Goal: Task Accomplishment & Management: Use online tool/utility

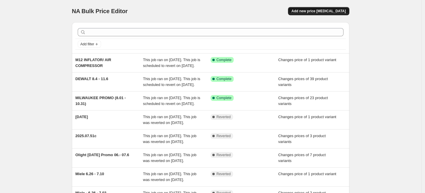
click at [319, 11] on span "Add new price [MEDICAL_DATA]" at bounding box center [319, 11] width 54 height 5
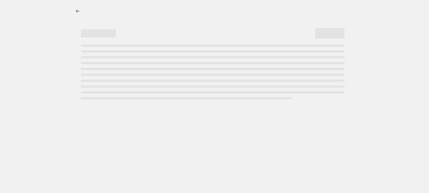
select select "percentage"
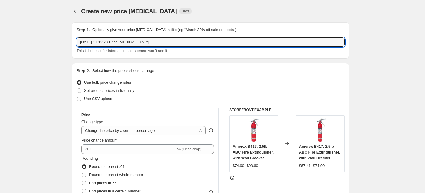
drag, startPoint x: 170, startPoint y: 42, endPoint x: 47, endPoint y: 51, distance: 123.4
type input "Miele - 08.28 - 09.05"
click at [84, 90] on label "Set product prices individually" at bounding box center [106, 90] width 58 height 8
click at [77, 89] on input "Set product prices individually" at bounding box center [77, 88] width 0 height 0
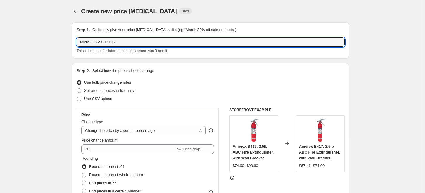
radio input "true"
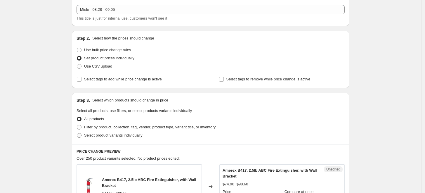
click at [126, 133] on span "Select product variants individually" at bounding box center [113, 135] width 58 height 4
click at [77, 133] on input "Select product variants individually" at bounding box center [77, 133] width 0 height 0
radio input "true"
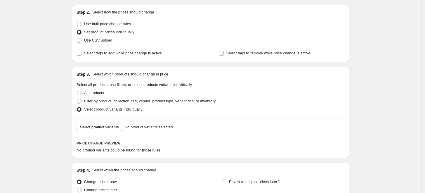
scroll to position [114, 0]
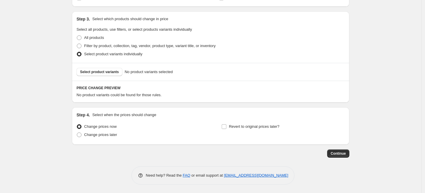
click at [97, 77] on div "Select product variants No product variants selected" at bounding box center [211, 72] width 278 height 18
click at [98, 74] on span "Select product variants" at bounding box center [99, 72] width 39 height 5
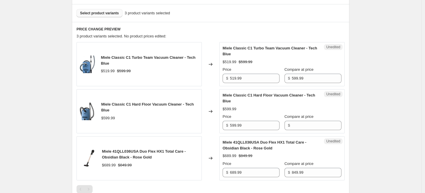
scroll to position [179, 0]
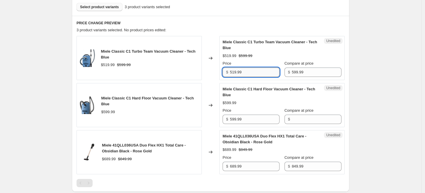
click at [271, 72] on input "519.99" at bounding box center [255, 71] width 50 height 9
type input "519.98"
click at [261, 166] on input "689.99" at bounding box center [255, 166] width 50 height 9
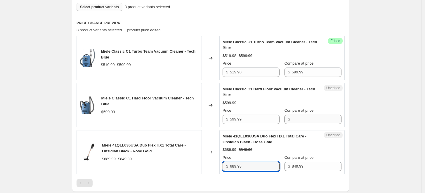
type input "689.98"
click at [300, 121] on input "Compare at price" at bounding box center [317, 119] width 50 height 9
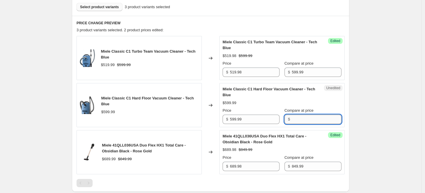
click at [307, 119] on input "Compare at price" at bounding box center [317, 119] width 50 height 9
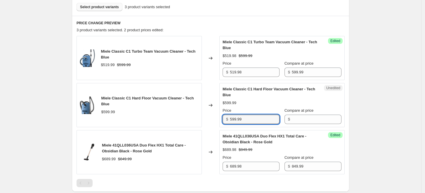
drag, startPoint x: 247, startPoint y: 120, endPoint x: 188, endPoint y: 123, distance: 59.1
click at [188, 123] on div "Miele Classic C1 Hard Floor Vacuum Cleaner - Tech Blue $599.99 Changed to Unedi…" at bounding box center [211, 105] width 268 height 44
type input "599.99"
click at [307, 120] on input "Compare at price" at bounding box center [317, 119] width 50 height 9
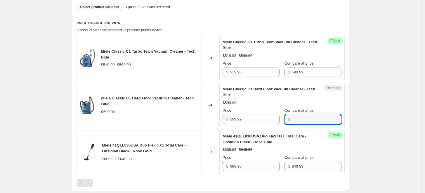
paste input "599.99"
type input "599.99"
click at [238, 119] on input "599.99" at bounding box center [255, 119] width 50 height 9
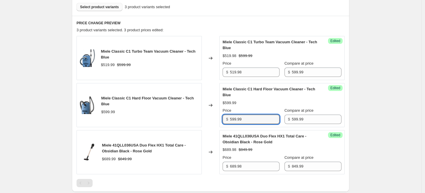
drag, startPoint x: 228, startPoint y: 115, endPoint x: 215, endPoint y: 114, distance: 13.5
click at [216, 114] on div "Miele Classic C1 Hard Floor Vacuum Cleaner - Tech Blue $599.99 Changed to Succe…" at bounding box center [211, 105] width 268 height 44
drag, startPoint x: 222, startPoint y: 112, endPoint x: 215, endPoint y: 110, distance: 7.3
click at [215, 110] on div "Miele Classic C1 Hard Floor Vacuum Cleaner - Tech Blue $599.99 Changed to Succe…" at bounding box center [211, 105] width 268 height 44
type input "459.99"
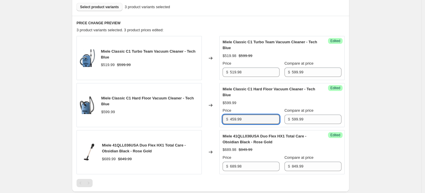
click at [246, 107] on div "Miele Classic C1 Hard Floor Vacuum Cleaner - Tech Blue $599.99 Price $ 459.99 C…" at bounding box center [282, 105] width 119 height 38
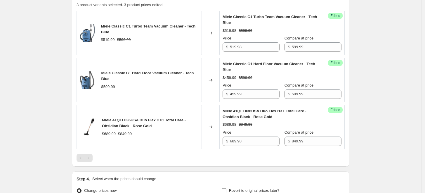
scroll to position [243, 0]
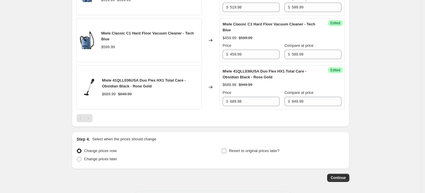
click at [226, 150] on input "Revert to original prices later?" at bounding box center [224, 150] width 5 height 5
checkbox input "true"
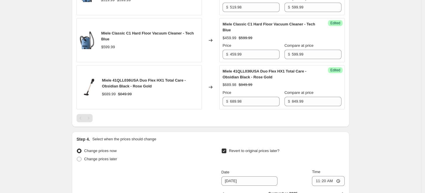
scroll to position [276, 0]
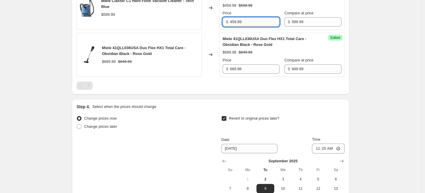
click at [247, 22] on input "459.99" at bounding box center [255, 21] width 50 height 9
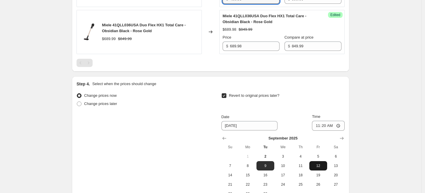
scroll to position [309, 0]
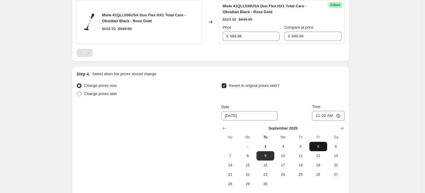
type input "459.98"
click at [319, 146] on span "5" at bounding box center [318, 146] width 13 height 5
type input "9/5/2025"
drag, startPoint x: 335, startPoint y: 116, endPoint x: 312, endPoint y: 114, distance: 22.9
click at [312, 115] on div "Date 9/5/2025 Time 11:20" at bounding box center [282, 112] width 123 height 17
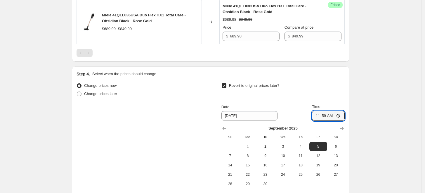
type input "23:59"
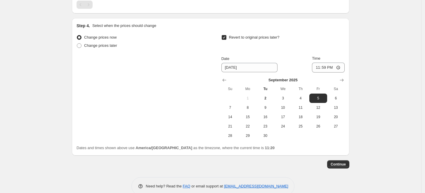
scroll to position [357, 0]
click at [344, 165] on span "Continue" at bounding box center [338, 164] width 15 height 5
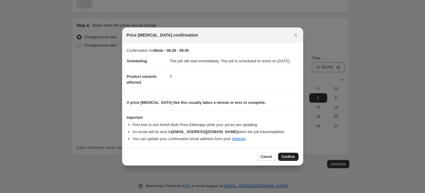
click at [287, 159] on span "Confirm" at bounding box center [288, 156] width 13 height 5
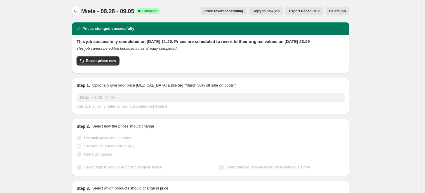
click at [76, 13] on icon "Price change jobs" at bounding box center [76, 11] width 6 height 6
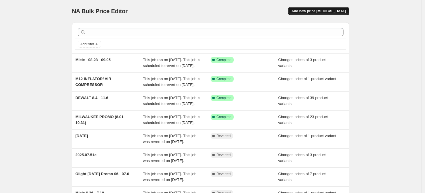
click at [329, 9] on button "Add new price change job" at bounding box center [318, 11] width 61 height 8
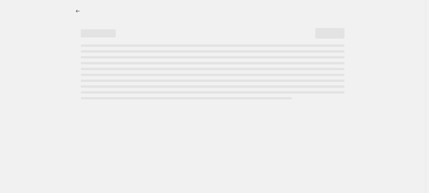
select select "percentage"
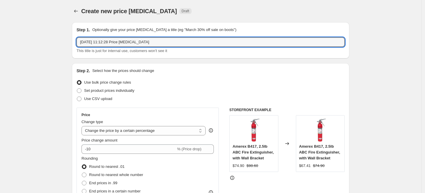
drag, startPoint x: 121, startPoint y: 38, endPoint x: 71, endPoint y: 41, distance: 50.0
type input "Miele - 09.04 - 09.11"
click at [99, 89] on span "Set product prices individually" at bounding box center [109, 90] width 50 height 4
click at [77, 89] on input "Set product prices individually" at bounding box center [77, 88] width 0 height 0
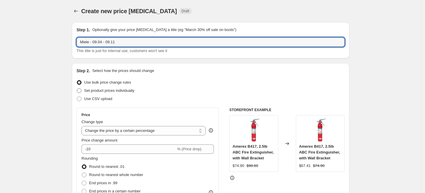
radio input "true"
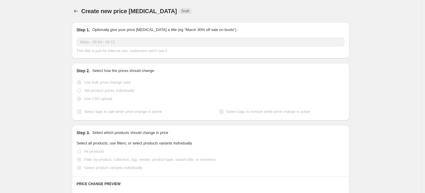
scroll to position [65, 0]
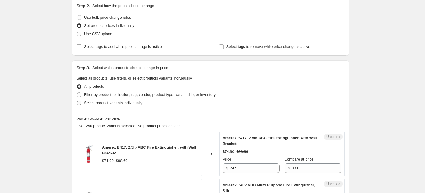
click at [110, 104] on span "Select product variants individually" at bounding box center [113, 103] width 58 height 4
click at [77, 101] on input "Select product variants individually" at bounding box center [77, 101] width 0 height 0
radio input "true"
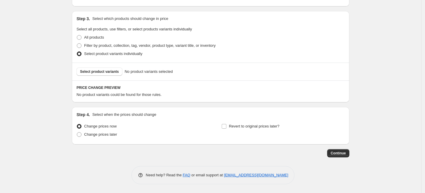
scroll to position [114, 0]
click at [105, 70] on span "Select product variants" at bounding box center [99, 72] width 39 height 5
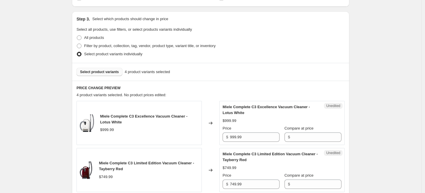
click at [103, 72] on span "Select product variants" at bounding box center [99, 72] width 39 height 5
drag, startPoint x: 238, startPoint y: 140, endPoint x: 215, endPoint y: 138, distance: 23.2
click at [215, 138] on div "Miele Complete C3 Excellence Vacuum Cleaner - Lotus White $999.99 Changed to Un…" at bounding box center [211, 123] width 268 height 44
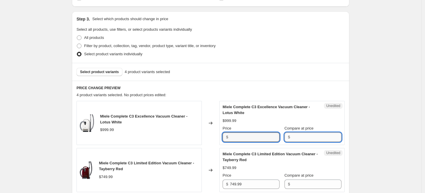
type input "999.99"
click at [318, 136] on input "Compare at price" at bounding box center [317, 136] width 50 height 9
paste input "999.99"
type input "999.99"
click at [233, 135] on input "999.99" at bounding box center [255, 136] width 50 height 9
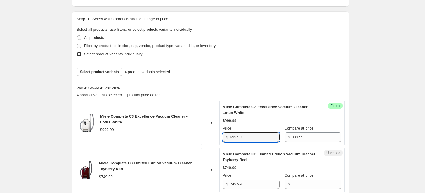
type input "699.99"
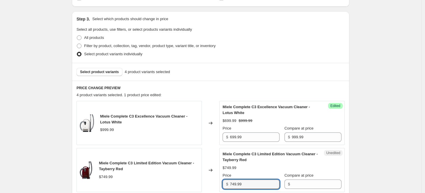
drag, startPoint x: 264, startPoint y: 183, endPoint x: 190, endPoint y: 184, distance: 73.6
click at [190, 184] on div "Miele Complete C3 Limited Edition Vacuum Cleaner - Tayberry Red $749.99 Changed…" at bounding box center [211, 170] width 268 height 44
type input "749.99"
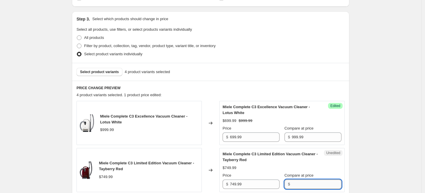
click at [302, 186] on input "Compare at price" at bounding box center [317, 183] width 50 height 9
paste input "749.99"
type input "749.99"
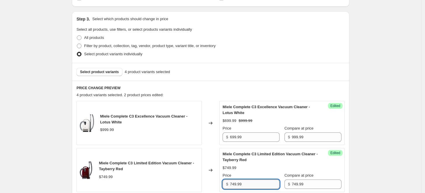
click at [247, 183] on input "749.99" at bounding box center [255, 183] width 50 height 9
drag, startPoint x: 247, startPoint y: 183, endPoint x: 187, endPoint y: 180, distance: 59.4
click at [187, 180] on div "Miele Complete C3 Limited Edition Vacuum Cleaner - Tayberry Red $749.99 Changed…" at bounding box center [211, 170] width 268 height 44
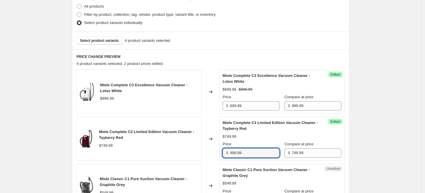
scroll to position [179, 0]
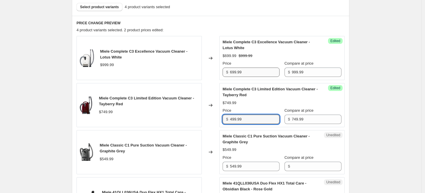
type input "499.99"
click at [260, 73] on input "699.99" at bounding box center [255, 71] width 50 height 9
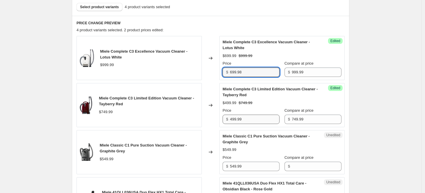
type input "699.98"
click at [264, 120] on input "499.99" at bounding box center [255, 119] width 50 height 9
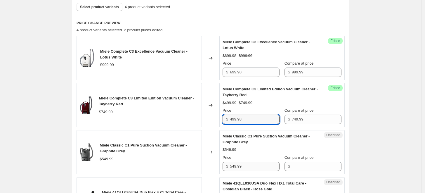
type input "499.98"
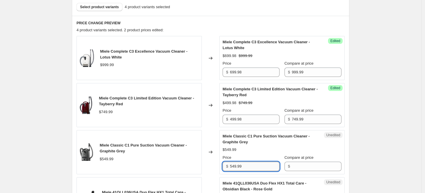
click at [262, 163] on input "549.99" at bounding box center [255, 166] width 50 height 9
drag, startPoint x: 254, startPoint y: 165, endPoint x: 210, endPoint y: 166, distance: 43.8
click at [210, 166] on div "Miele Classic C1 Pure Suction Vacuum Cleaner - Graphite Grey $549.99 Changed to…" at bounding box center [211, 152] width 268 height 44
type input "549.99"
click at [310, 165] on input "Compare at price" at bounding box center [317, 166] width 50 height 9
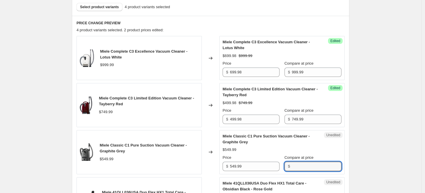
paste input "549.99"
type input "549.99"
click at [236, 168] on input "549.99" at bounding box center [255, 166] width 50 height 9
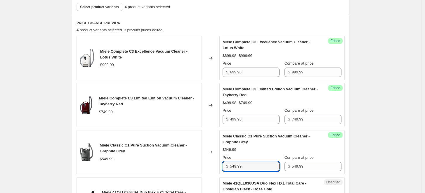
drag, startPoint x: 256, startPoint y: 165, endPoint x: 161, endPoint y: 169, distance: 95.3
click at [161, 169] on div "Miele Classic C1 Pure Suction Vacuum Cleaner - Graphite Grey $549.99 Changed to…" at bounding box center [211, 152] width 268 height 44
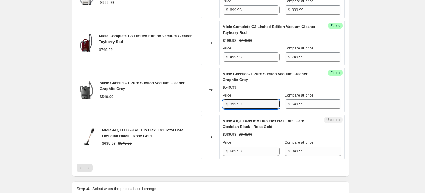
scroll to position [243, 0]
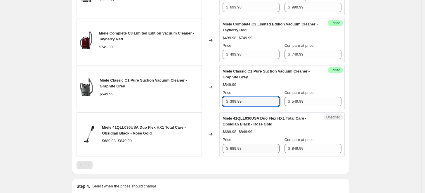
type input "399.99"
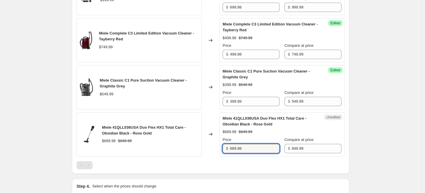
drag, startPoint x: 252, startPoint y: 147, endPoint x: 220, endPoint y: 147, distance: 31.6
click at [220, 147] on div "Miele 41QLL036USA Duo Flex HX1 Total Care - Obsidian Black - Rose Gold $689.98 …" at bounding box center [211, 134] width 268 height 44
click at [272, 163] on div at bounding box center [211, 165] width 268 height 8
drag, startPoint x: 251, startPoint y: 151, endPoint x: 228, endPoint y: 150, distance: 23.1
click at [228, 150] on div "$ 689.98" at bounding box center [251, 148] width 57 height 9
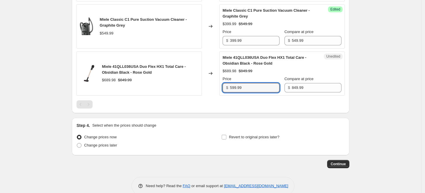
scroll to position [309, 0]
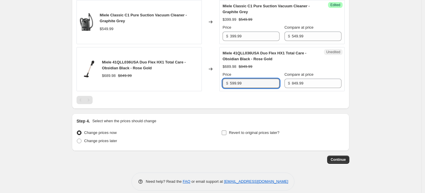
type input "599.99"
click at [226, 131] on input "Revert to original prices later?" at bounding box center [224, 132] width 5 height 5
checkbox input "true"
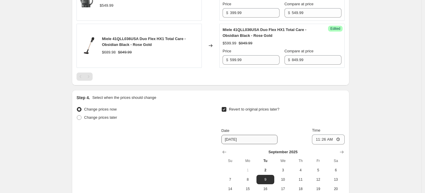
scroll to position [341, 0]
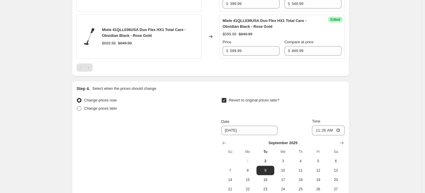
click at [88, 111] on label "Change prices later" at bounding box center [97, 108] width 41 height 8
click at [77, 106] on input "Change prices later" at bounding box center [77, 106] width 0 height 0
radio input "true"
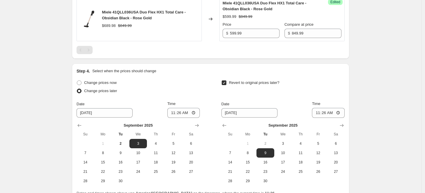
scroll to position [373, 0]
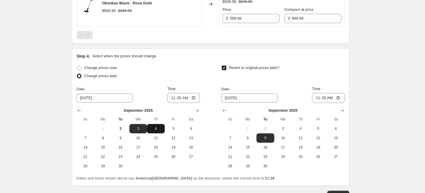
click at [162, 129] on span "4" at bounding box center [155, 128] width 13 height 5
type input "9/4/2025"
drag, startPoint x: 191, startPoint y: 99, endPoint x: 167, endPoint y: 99, distance: 23.4
click at [167, 99] on div "Date 9/4/2025 Time 11:26" at bounding box center [138, 94] width 123 height 17
type input "00:01"
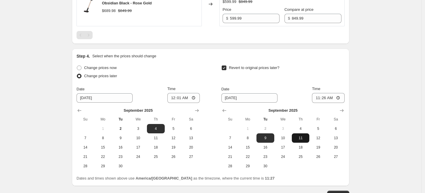
click at [302, 137] on span "11" at bounding box center [300, 138] width 13 height 5
type input "9/11/2025"
click at [326, 97] on input "11:26" at bounding box center [328, 98] width 33 height 10
click at [332, 98] on input "11:59" at bounding box center [328, 98] width 33 height 10
type input "23:59"
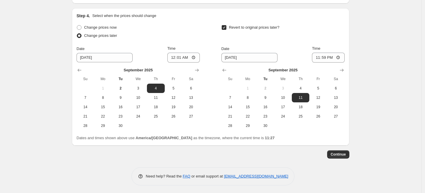
scroll to position [414, 0]
click at [338, 153] on span "Continue" at bounding box center [338, 154] width 15 height 5
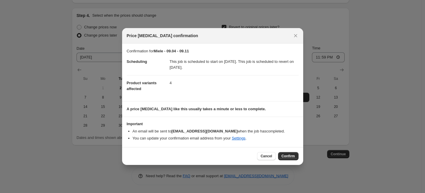
click at [292, 156] on span "Confirm" at bounding box center [288, 156] width 13 height 5
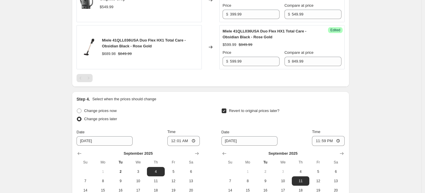
scroll to position [450, 0]
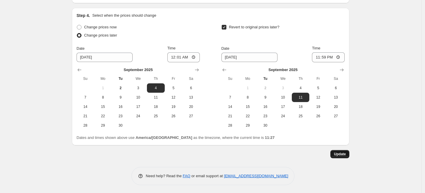
click at [344, 154] on span "Update" at bounding box center [340, 154] width 12 height 5
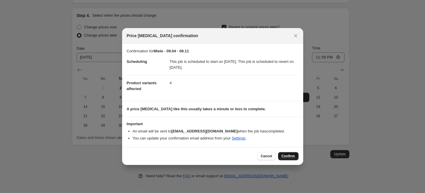
click at [288, 155] on span "Confirm" at bounding box center [288, 156] width 13 height 5
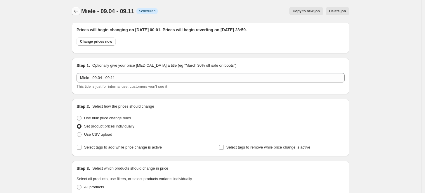
click at [77, 10] on icon "Price change jobs" at bounding box center [76, 11] width 6 height 6
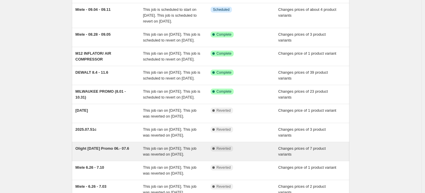
scroll to position [116, 0]
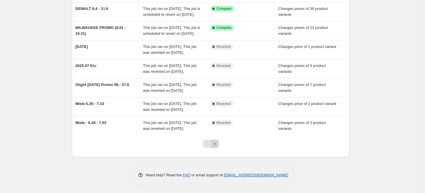
click at [215, 145] on icon "Next" at bounding box center [214, 143] width 1 height 3
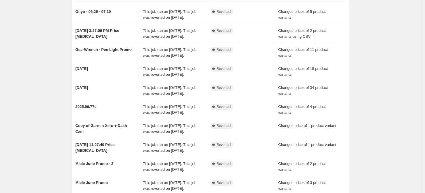
scroll to position [0, 0]
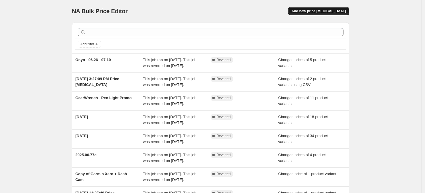
click at [325, 10] on span "Add new price change job" at bounding box center [319, 11] width 54 height 5
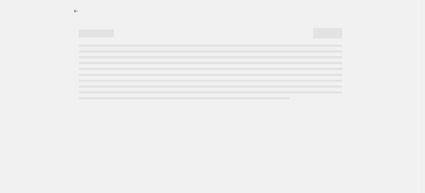
select select "percentage"
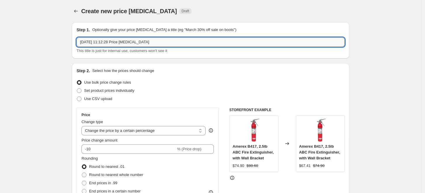
click at [145, 44] on input "2 Sept 2025, 11:12:28 Price change job" at bounding box center [211, 41] width 268 height 9
drag, startPoint x: 176, startPoint y: 42, endPoint x: 60, endPoint y: 46, distance: 115.8
type input "Garmin - 2025.08.22c"
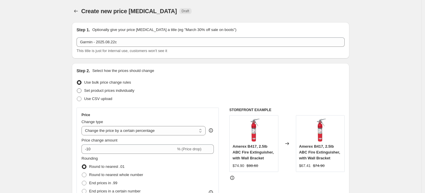
click at [130, 91] on span "Set product prices individually" at bounding box center [109, 90] width 50 height 4
click at [77, 89] on input "Set product prices individually" at bounding box center [77, 88] width 0 height 0
radio input "true"
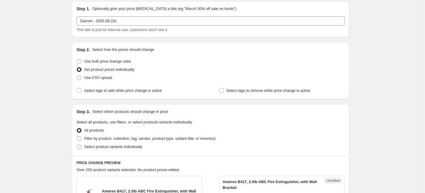
scroll to position [32, 0]
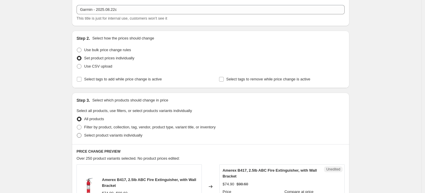
click at [116, 137] on span "Select product variants individually" at bounding box center [113, 135] width 58 height 4
click at [77, 133] on input "Select product variants individually" at bounding box center [77, 133] width 0 height 0
radio input "true"
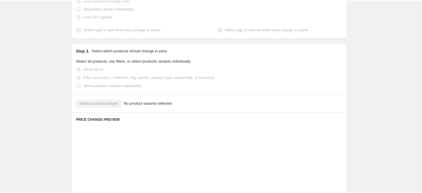
scroll to position [114, 0]
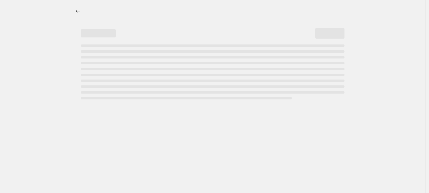
select select "percentage"
